Goal: Task Accomplishment & Management: Manage account settings

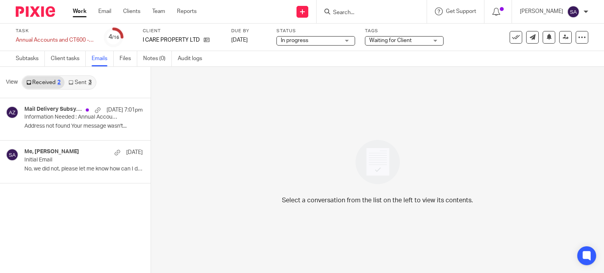
click at [341, 12] on input "Search" at bounding box center [367, 12] width 71 height 7
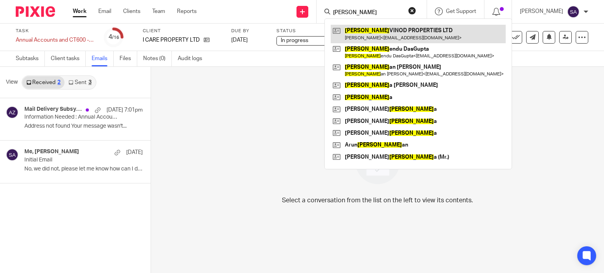
type input "krishn"
click at [347, 30] on link at bounding box center [417, 34] width 175 height 18
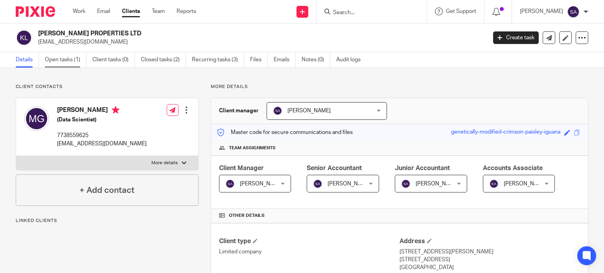
click at [57, 61] on link "Open tasks (1)" at bounding box center [66, 59] width 42 height 15
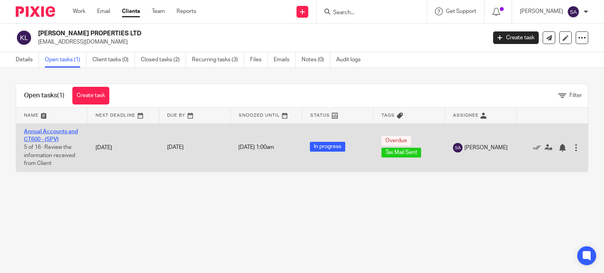
click at [55, 130] on link "Annual Accounts and CT600 - (SPV)" at bounding box center [51, 135] width 54 height 13
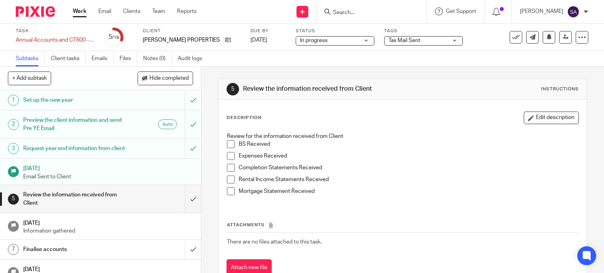
click at [443, 43] on div "Tax Mail Sent" at bounding box center [423, 40] width 79 height 9
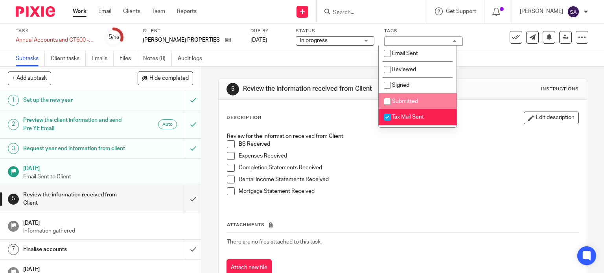
drag, startPoint x: 419, startPoint y: 97, endPoint x: 411, endPoint y: 110, distance: 15.5
click at [419, 97] on li "Submitted" at bounding box center [417, 101] width 78 height 16
checkbox input "true"
click at [407, 116] on span "Tax Mail Sent" at bounding box center [408, 117] width 32 height 6
checkbox input "false"
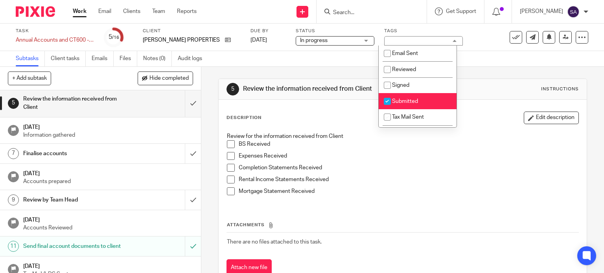
scroll to position [79, 0]
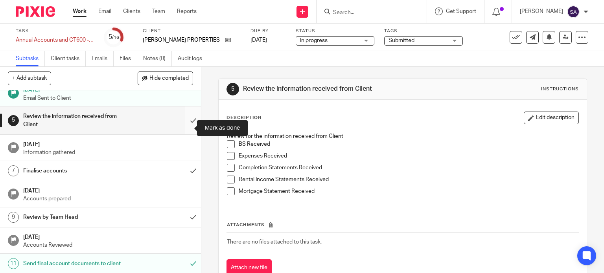
drag, startPoint x: 187, startPoint y: 131, endPoint x: 186, endPoint y: 140, distance: 8.8
click at [187, 131] on input "submit" at bounding box center [100, 120] width 201 height 28
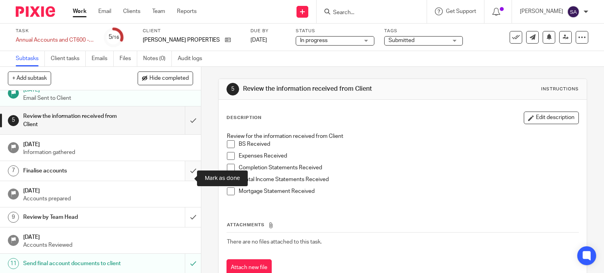
click at [185, 173] on input "submit" at bounding box center [100, 171] width 201 height 20
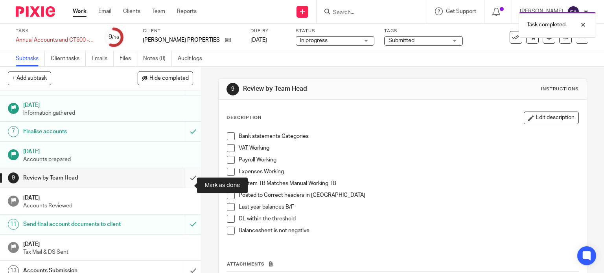
click at [179, 187] on input "submit" at bounding box center [100, 178] width 201 height 20
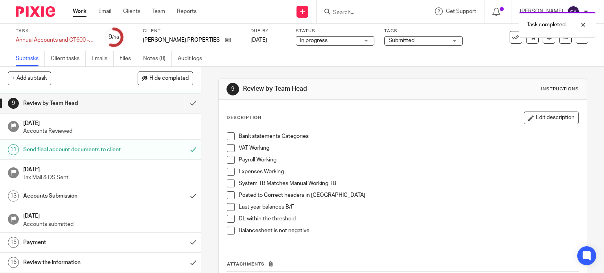
scroll to position [207, 0]
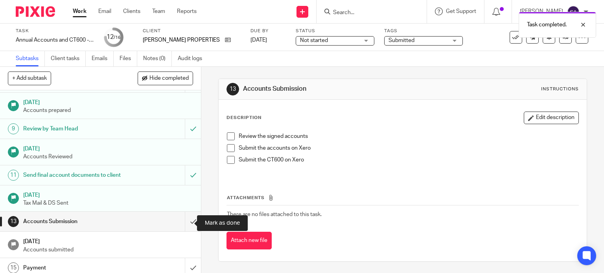
scroll to position [207, 0]
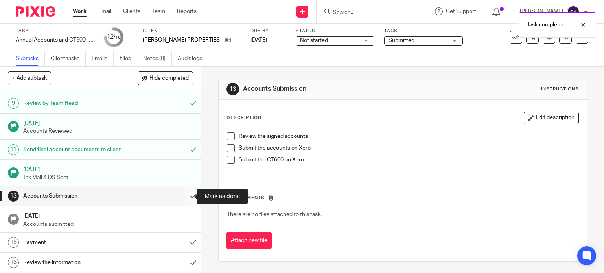
click at [184, 205] on input "submit" at bounding box center [100, 196] width 201 height 20
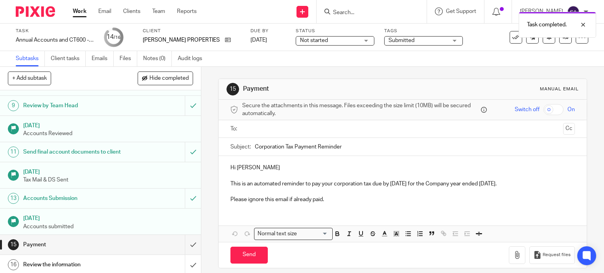
scroll to position [207, 0]
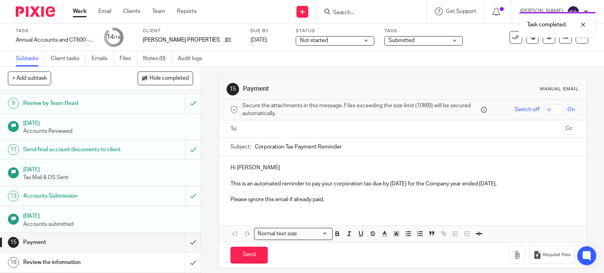
click at [317, 137] on form "Secure the attachments in this message. Files exceeding the size limit (10MB) w…" at bounding box center [402, 184] width 368 height 168
click at [315, 131] on input "text" at bounding box center [402, 129] width 315 height 9
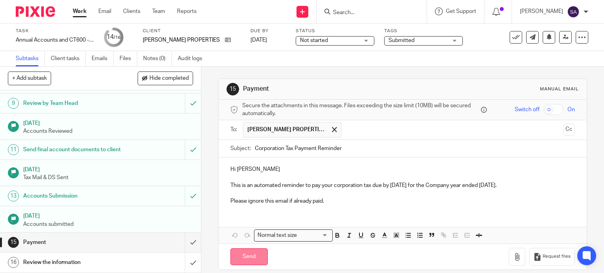
click at [239, 250] on input "Send" at bounding box center [248, 256] width 37 height 17
type input "Sent"
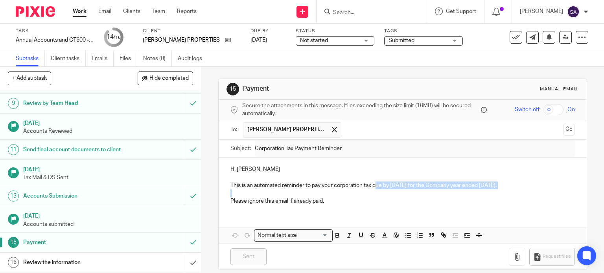
drag, startPoint x: 375, startPoint y: 185, endPoint x: 459, endPoint y: 194, distance: 84.6
click at [459, 194] on div "Hi Manjree This is an automated reminder to pay your corporation tax due by 30 …" at bounding box center [402, 184] width 368 height 53
click at [180, 264] on input "submit" at bounding box center [100, 263] width 201 height 20
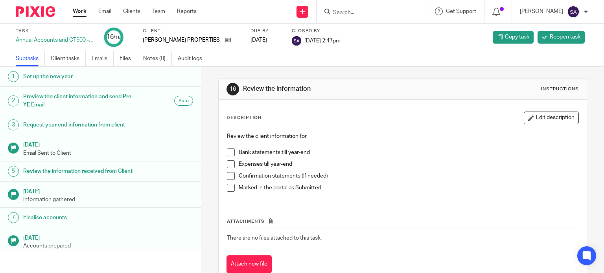
click at [80, 17] on div "Work Email Clients Team Reports Work Email Clients Team Reports Settings" at bounding box center [136, 11] width 143 height 23
click at [79, 15] on link "Work" at bounding box center [80, 11] width 14 height 8
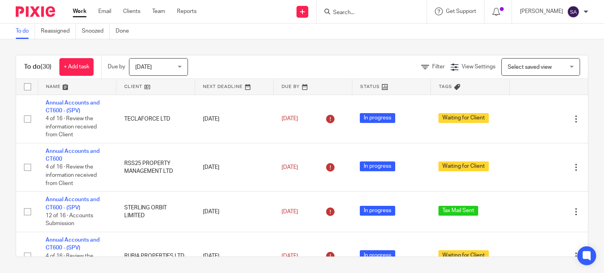
click at [355, 12] on input "Search" at bounding box center [367, 12] width 71 height 7
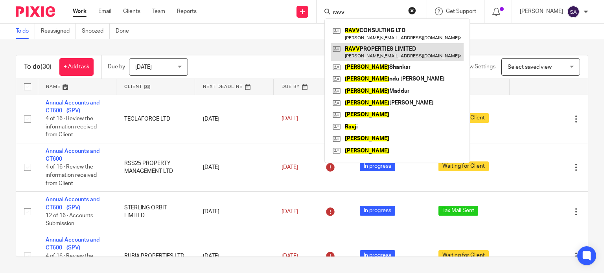
type input "ravv"
click at [366, 58] on link at bounding box center [396, 52] width 133 height 18
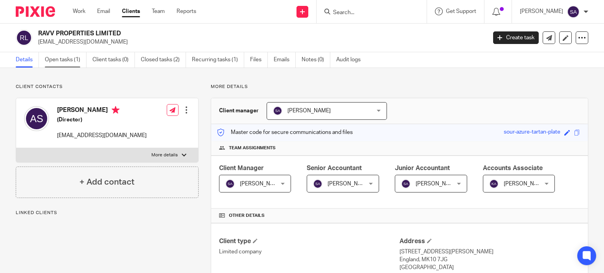
click at [64, 64] on link "Open tasks (1)" at bounding box center [66, 59] width 42 height 15
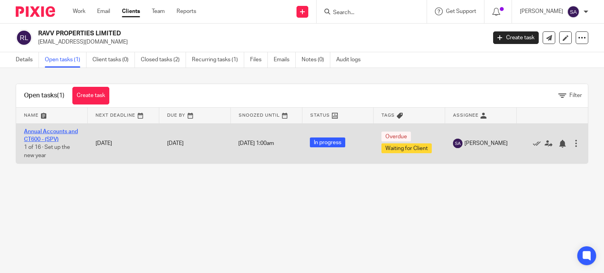
click at [42, 130] on link "Annual Accounts and CT600 - (SPV)" at bounding box center [51, 135] width 54 height 13
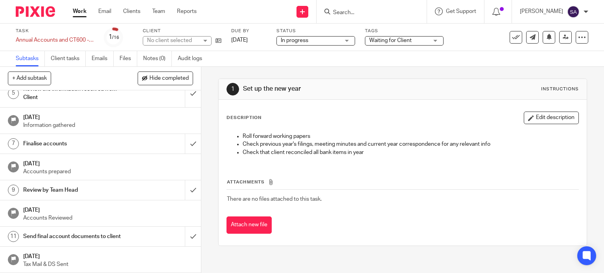
scroll to position [118, 0]
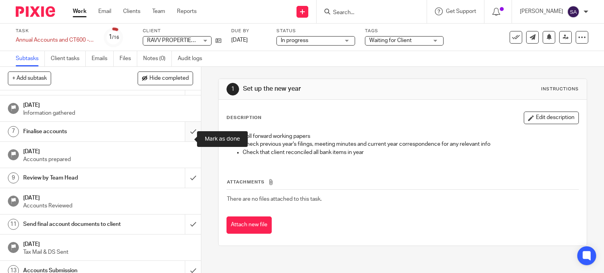
click at [186, 140] on input "submit" at bounding box center [100, 132] width 201 height 20
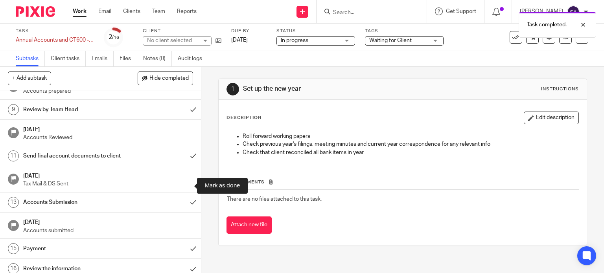
scroll to position [168, 0]
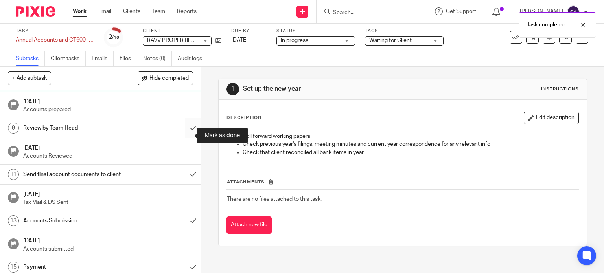
click at [188, 138] on input "submit" at bounding box center [100, 128] width 201 height 20
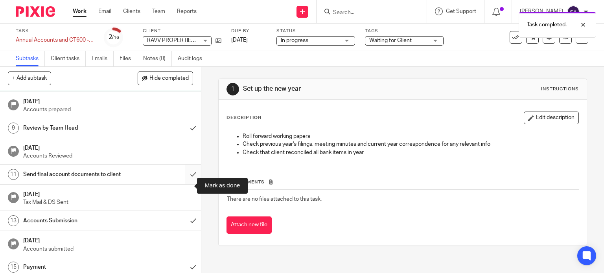
click at [185, 181] on input "submit" at bounding box center [100, 175] width 201 height 20
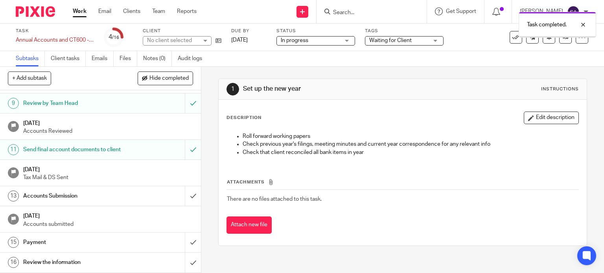
scroll to position [196, 0]
click at [440, 42] on div "Waiting for Client" at bounding box center [404, 40] width 79 height 9
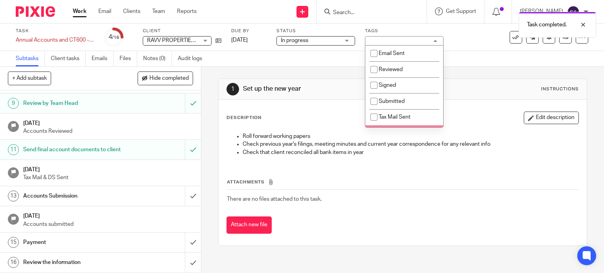
click at [398, 130] on span "To Be Reviewed" at bounding box center [397, 133] width 39 height 6
checkbox input "true"
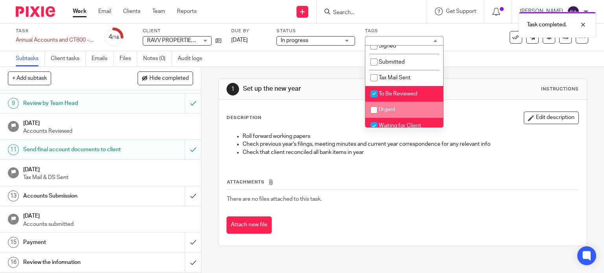
scroll to position [79, 0]
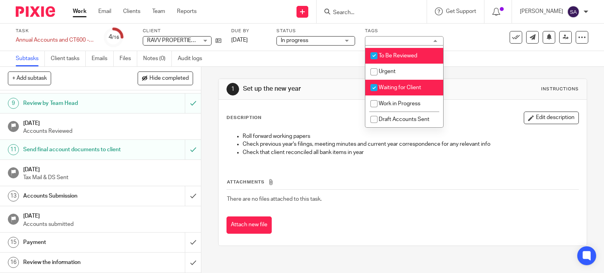
click at [397, 91] on li "Waiting for Client" at bounding box center [404, 88] width 78 height 16
checkbox input "false"
click at [483, 67] on div "1 Set up the new year Instructions Description Edit description Roll forward wo…" at bounding box center [402, 162] width 369 height 191
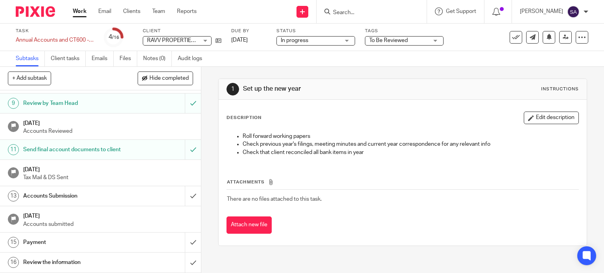
click at [371, 11] on input "Search" at bounding box center [367, 12] width 71 height 7
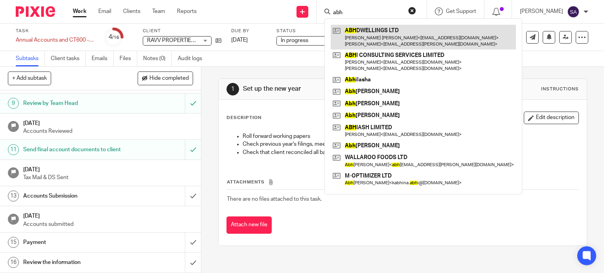
type input "abh"
click at [377, 36] on link at bounding box center [422, 37] width 185 height 24
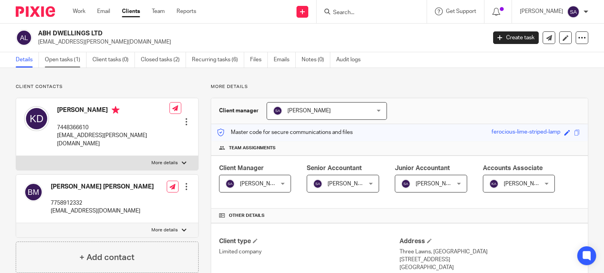
click at [70, 64] on link "Open tasks (1)" at bounding box center [66, 59] width 42 height 15
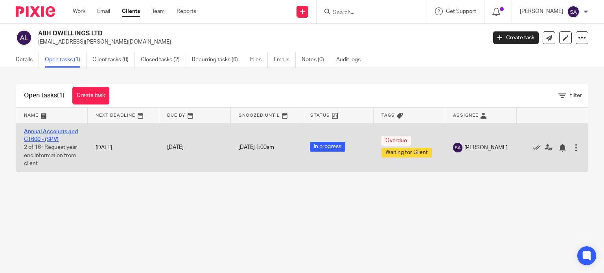
click at [65, 133] on link "Annual Accounts and CT600 - (SPV)" at bounding box center [51, 135] width 54 height 13
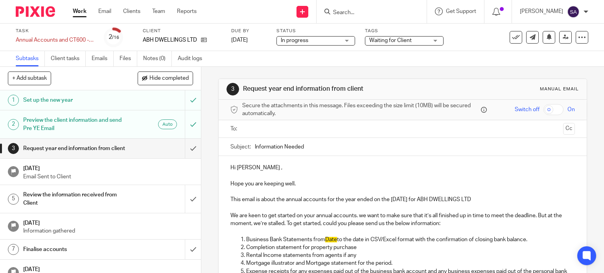
click at [408, 44] on span "Waiting for Client" at bounding box center [398, 41] width 59 height 8
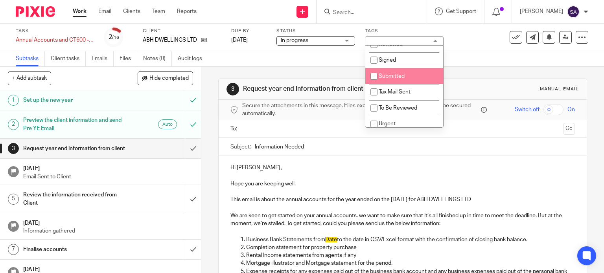
scroll to position [39, 0]
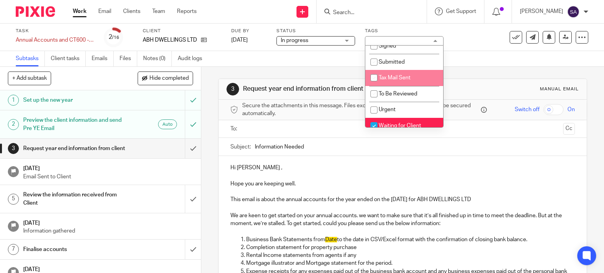
click at [390, 79] on span "Tax Mail Sent" at bounding box center [394, 78] width 32 height 6
checkbox input "true"
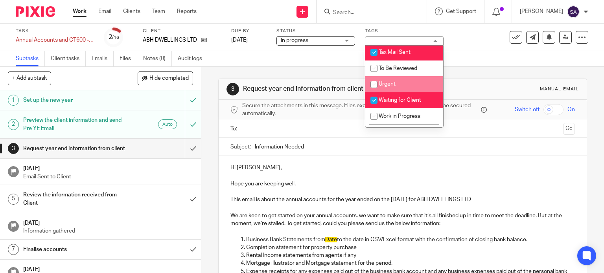
scroll to position [79, 0]
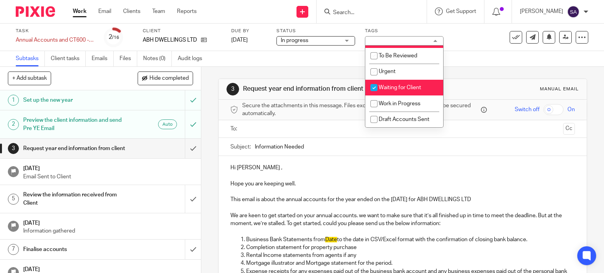
click at [385, 90] on span "Waiting for Client" at bounding box center [399, 88] width 42 height 6
checkbox input "false"
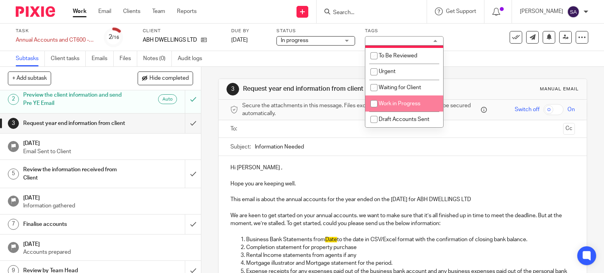
scroll to position [39, 0]
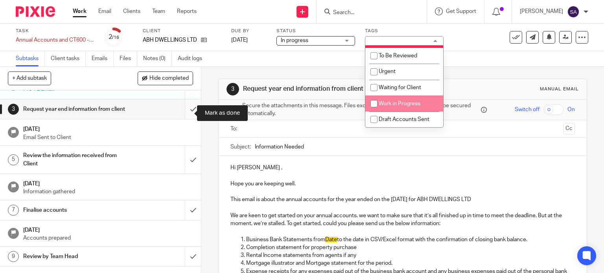
click at [182, 119] on input "submit" at bounding box center [100, 109] width 201 height 20
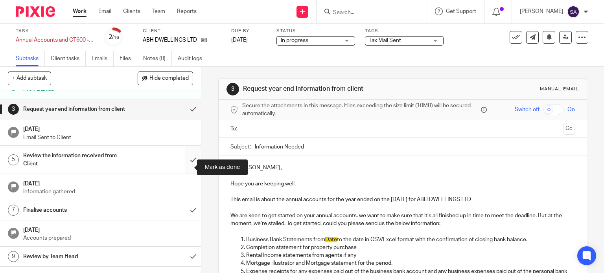
click at [187, 172] on input "submit" at bounding box center [100, 160] width 201 height 28
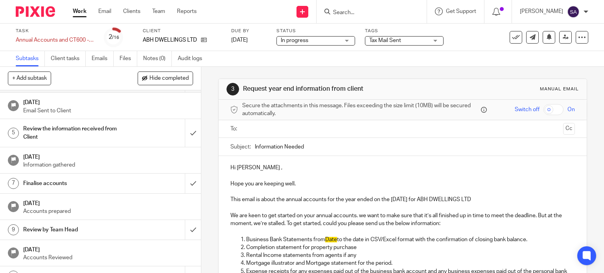
scroll to position [79, 0]
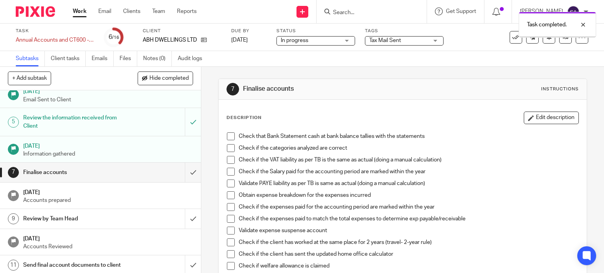
scroll to position [79, 0]
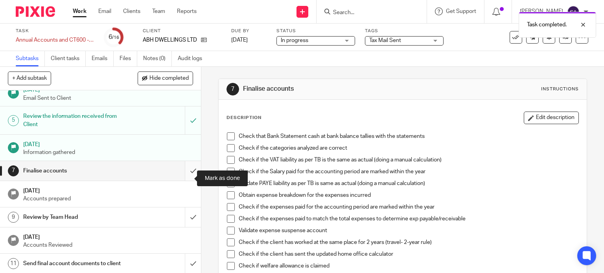
click at [186, 176] on input "submit" at bounding box center [100, 171] width 201 height 20
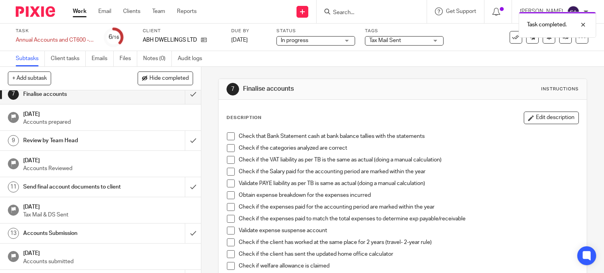
scroll to position [157, 0]
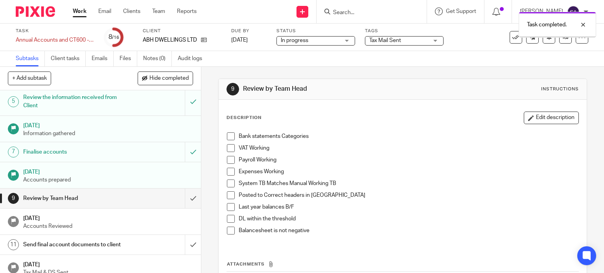
scroll to position [118, 0]
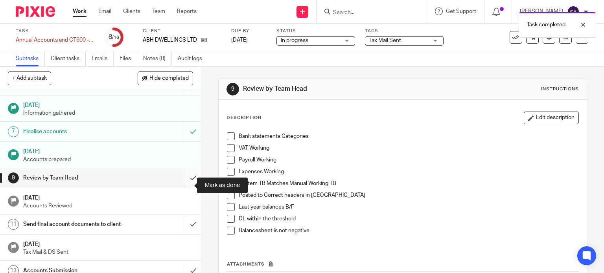
click at [184, 186] on input "submit" at bounding box center [100, 178] width 201 height 20
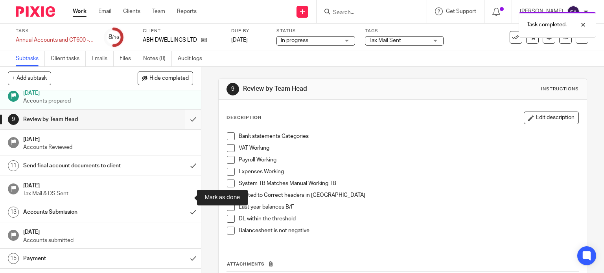
scroll to position [196, 0]
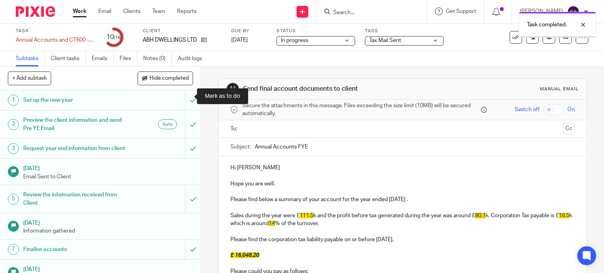
scroll to position [118, 0]
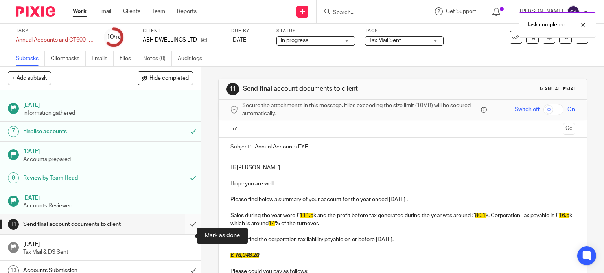
click at [181, 231] on input "submit" at bounding box center [100, 225] width 201 height 20
